Goal: Task Accomplishment & Management: Complete application form

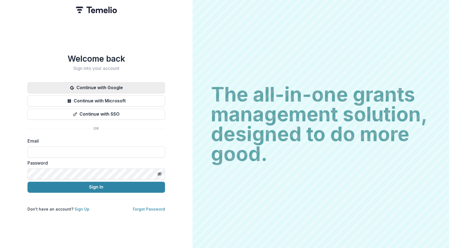
click at [129, 82] on button "Continue with Google" at bounding box center [97, 87] width 138 height 11
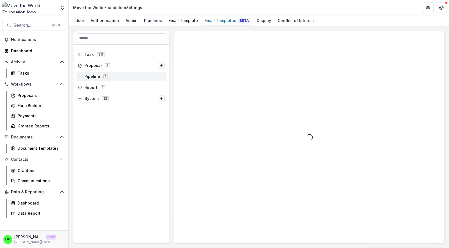
click at [84, 76] on span "Pipeline 1" at bounding box center [121, 76] width 87 height 5
click at [88, 84] on div "Grant Application 10" at bounding box center [123, 87] width 87 height 9
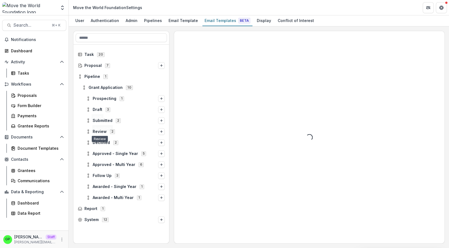
click at [96, 105] on div "Draft 3" at bounding box center [121, 109] width 96 height 11
click at [97, 105] on div "Draft 3" at bounding box center [121, 109] width 96 height 11
click at [97, 106] on div "Draft 3" at bounding box center [125, 109] width 83 height 9
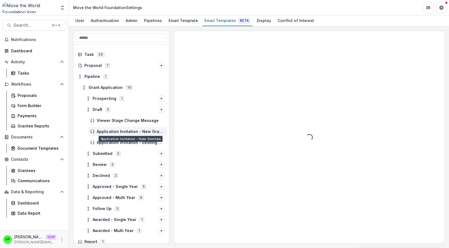
click at [130, 133] on span "Application Invitation - New Grantee" at bounding box center [131, 131] width 68 height 5
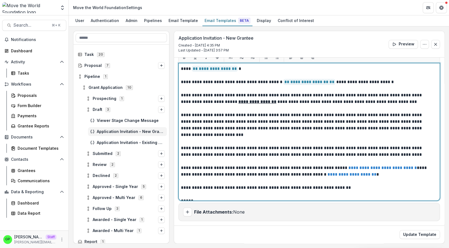
click at [332, 81] on span "**********" at bounding box center [310, 82] width 52 height 6
click at [333, 78] on p "**********" at bounding box center [304, 71] width 247 height 13
click at [321, 86] on p at bounding box center [309, 88] width 257 height 7
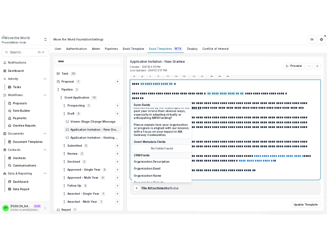
scroll to position [97, 0]
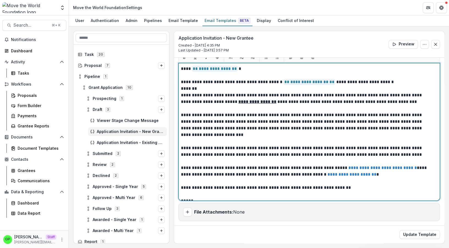
drag, startPoint x: 194, startPoint y: 89, endPoint x: 175, endPoint y: 89, distance: 18.4
click at [181, 89] on div "**********" at bounding box center [309, 137] width 257 height 145
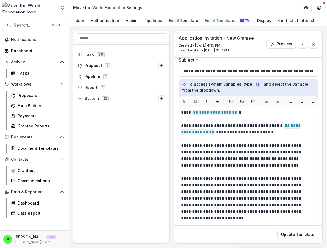
scroll to position [93, 0]
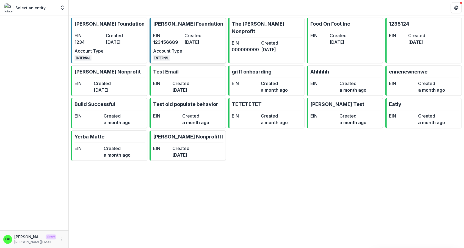
click at [218, 39] on link "Griffin Foundation EIN 123456689 Created 4 months ago Account Type INTERNAL" at bounding box center [188, 41] width 76 height 46
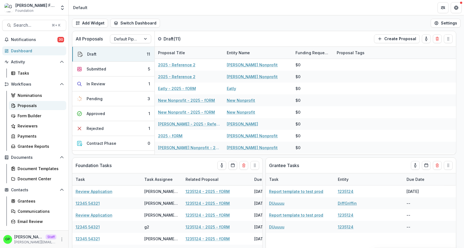
click at [44, 108] on link "Proposals" at bounding box center [37, 105] width 57 height 9
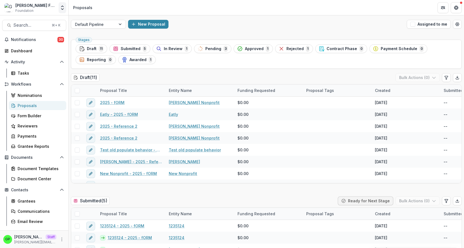
click at [64, 10] on icon "Open entity switcher" at bounding box center [63, 8] width 6 height 6
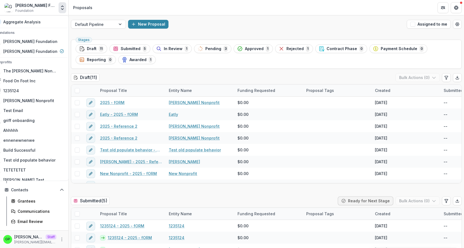
click at [64, 10] on icon "Open entity switcher" at bounding box center [63, 8] width 6 height 6
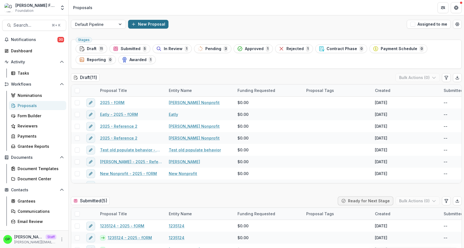
click at [155, 26] on button "New Proposal" at bounding box center [148, 24] width 40 height 9
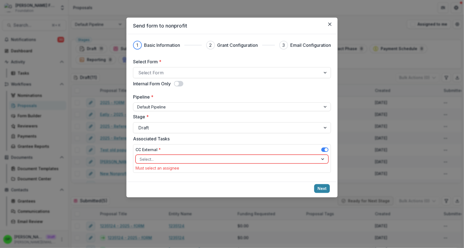
click at [172, 79] on div "Select Form * Select Form Internal Form Only Pipeline * Default Pipeline Stage …" at bounding box center [232, 116] width 198 height 117
click at [174, 73] on div at bounding box center [227, 73] width 178 height 8
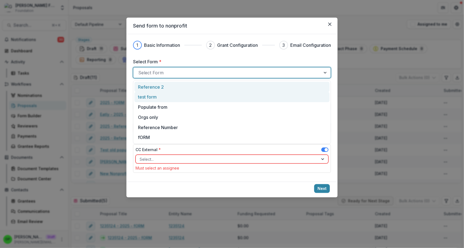
click at [165, 87] on div "Reference 2" at bounding box center [232, 87] width 188 height 7
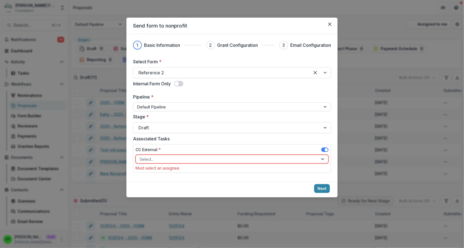
click at [320, 152] on div "CC External *" at bounding box center [232, 151] width 193 height 8
click at [320, 150] on div "CC External *" at bounding box center [232, 151] width 193 height 8
click at [324, 149] on span at bounding box center [325, 149] width 7 height 4
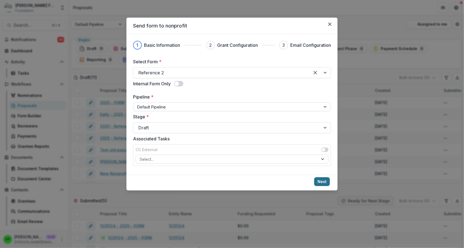
click at [324, 183] on button "Next" at bounding box center [322, 181] width 16 height 9
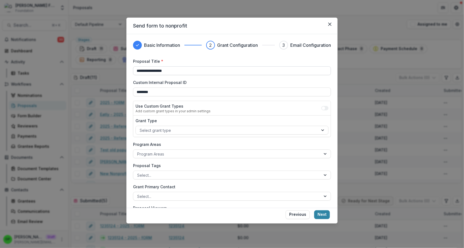
drag, startPoint x: 194, startPoint y: 75, endPoint x: 44, endPoint y: 74, distance: 150.7
click at [133, 74] on input "**********" at bounding box center [232, 70] width 198 height 9
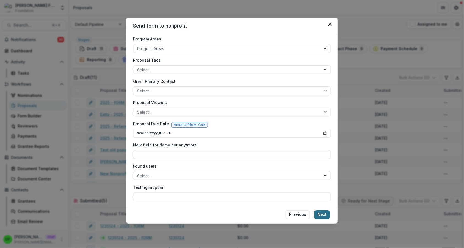
type input "**********"
click at [323, 216] on button "Next" at bounding box center [322, 214] width 16 height 9
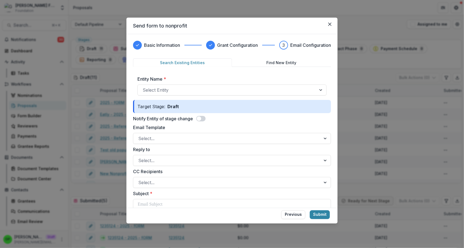
click at [181, 82] on div "Entity Name * Select Entity" at bounding box center [232, 86] width 189 height 20
click at [177, 85] on div "Select Entity" at bounding box center [232, 89] width 189 height 11
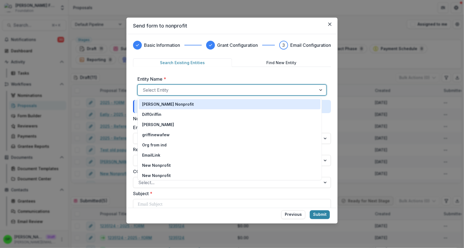
click at [169, 105] on p "[PERSON_NAME] Nonprofit" at bounding box center [168, 104] width 52 height 6
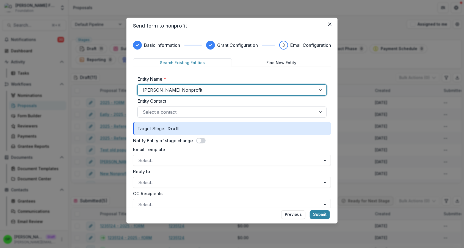
click at [180, 112] on div at bounding box center [227, 112] width 169 height 8
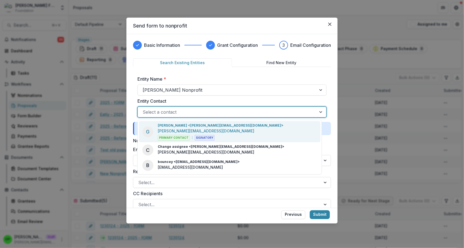
click at [181, 122] on div "G Griffin Perry <griffin@trytemelio.com> griffin@trytemelio.com Primary Contact…" at bounding box center [230, 131] width 182 height 21
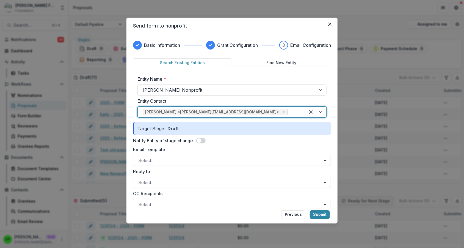
scroll to position [83, 0]
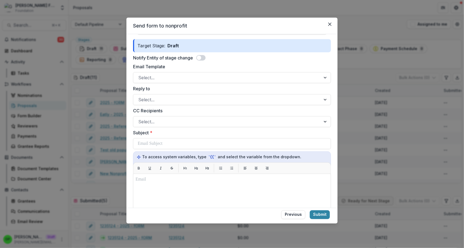
click at [205, 62] on form "Search Existing Entities Find New Entity Entity Name * Griffin Nonprofit Entity…" at bounding box center [232, 164] width 198 height 377
click at [205, 61] on div "Notify Entity of stage change" at bounding box center [232, 57] width 198 height 7
click at [205, 60] on span at bounding box center [200, 58] width 9 height 6
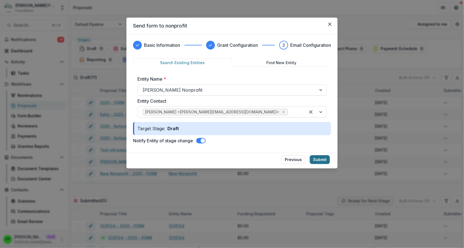
click at [323, 158] on button "Submit" at bounding box center [320, 159] width 20 height 9
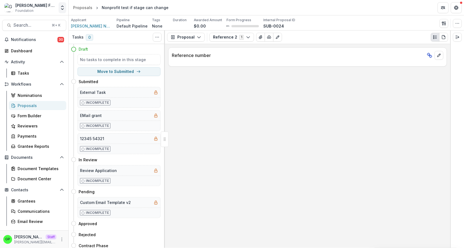
click at [64, 8] on icon "Open entity switcher" at bounding box center [63, 8] width 6 height 6
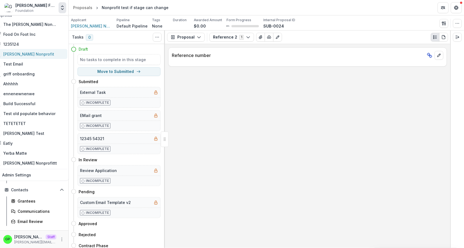
scroll to position [47, 0]
click at [45, 53] on div "[PERSON_NAME] Nonprofit" at bounding box center [29, 53] width 70 height 7
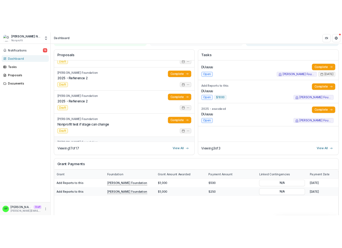
scroll to position [241, 0]
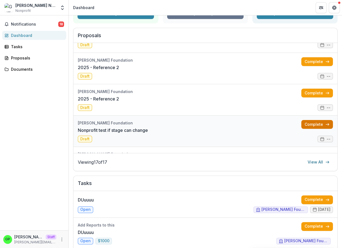
click at [307, 126] on link "Complete" at bounding box center [317, 124] width 32 height 9
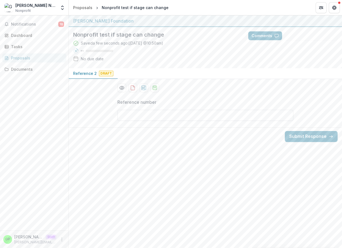
click at [178, 117] on input "Reference number" at bounding box center [205, 115] width 176 height 11
type input "**********"
click at [153, 117] on div "**********" at bounding box center [205, 109] width 176 height 31
drag, startPoint x: 123, startPoint y: 116, endPoint x: 69, endPoint y: 110, distance: 53.9
click at [117, 110] on input "**********" at bounding box center [205, 115] width 176 height 11
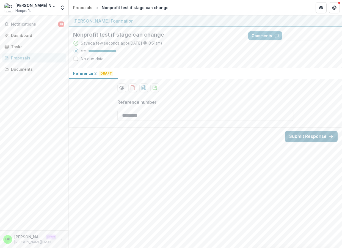
type input "*********"
click at [323, 135] on button "Submit Response" at bounding box center [311, 136] width 53 height 11
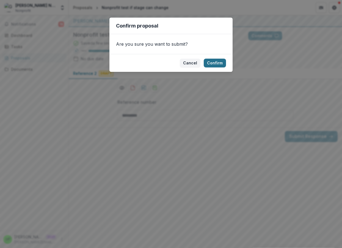
click at [214, 66] on button "Confirm" at bounding box center [215, 63] width 22 height 9
